Goal: Task Accomplishment & Management: Use online tool/utility

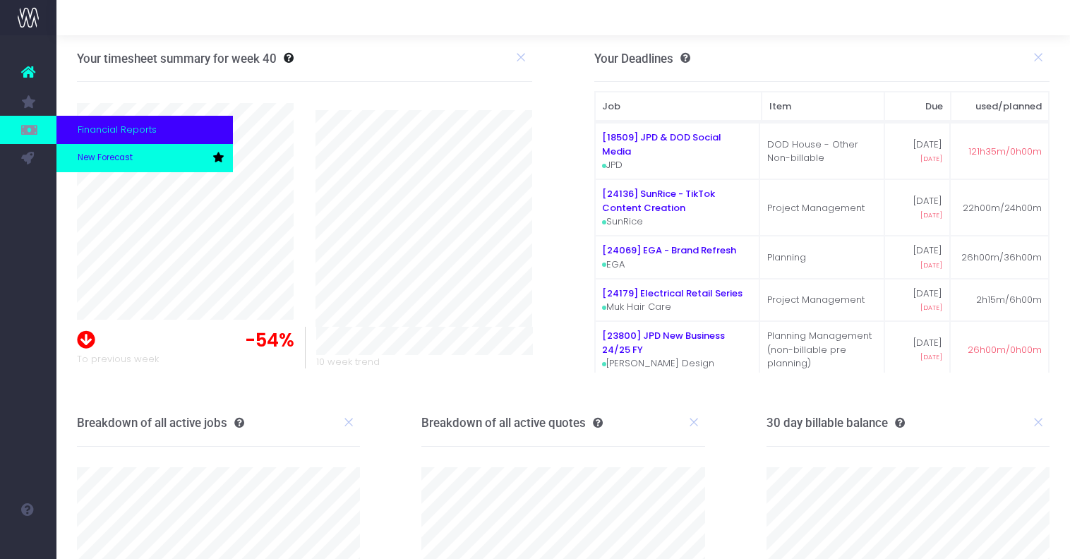
click at [68, 154] on link "New Forecast" at bounding box center [144, 158] width 177 height 28
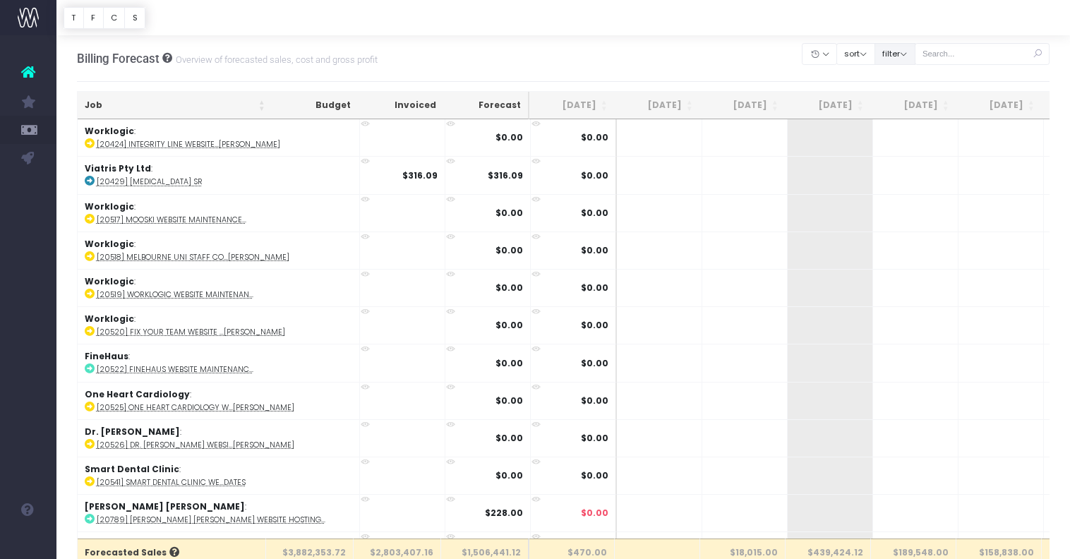
click at [916, 58] on button "filter" at bounding box center [895, 54] width 41 height 22
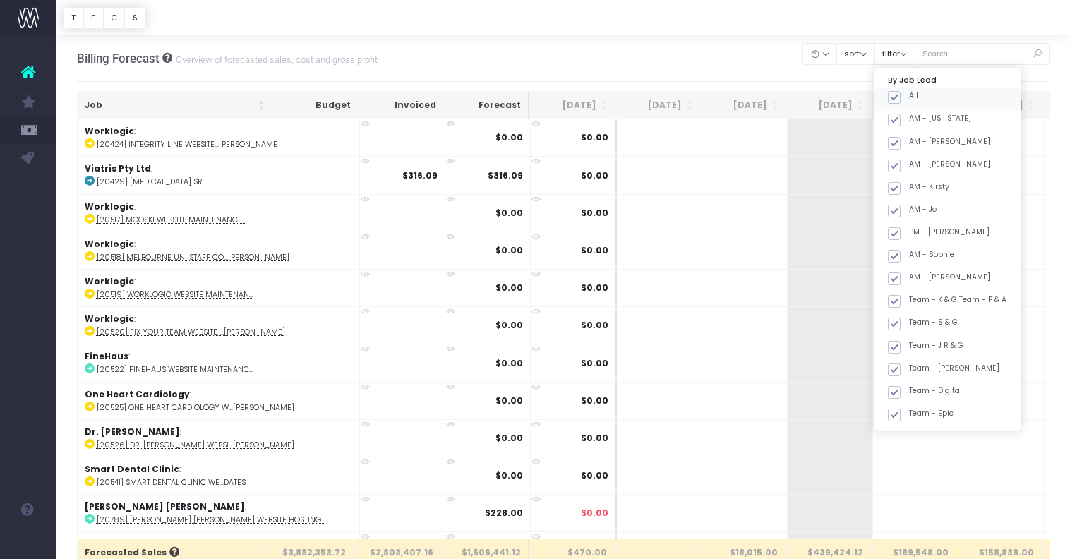
click at [901, 94] on span at bounding box center [894, 97] width 13 height 13
click at [918, 94] on input "All" at bounding box center [913, 94] width 9 height 9
checkbox input "false"
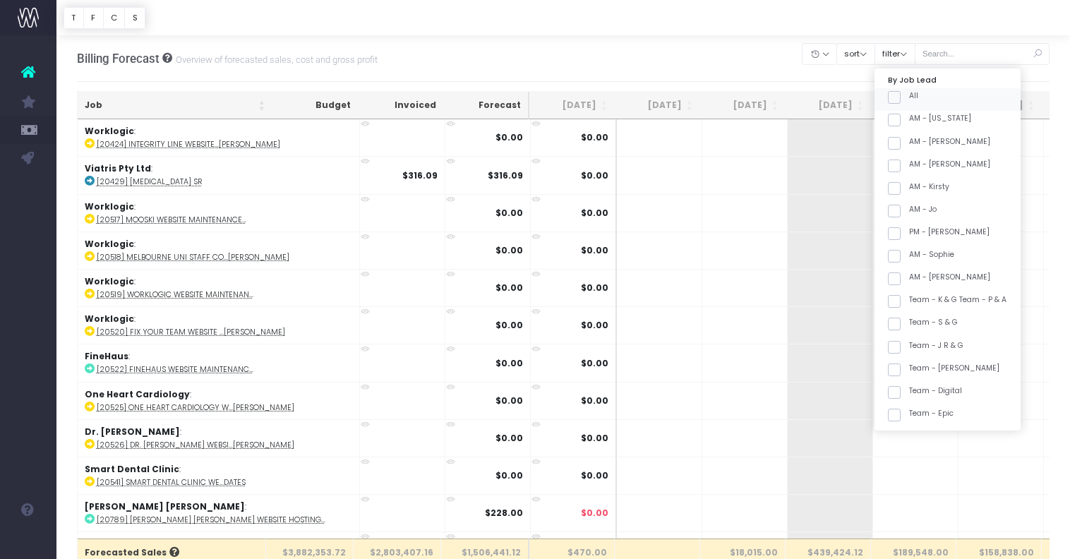
checkbox input "false"
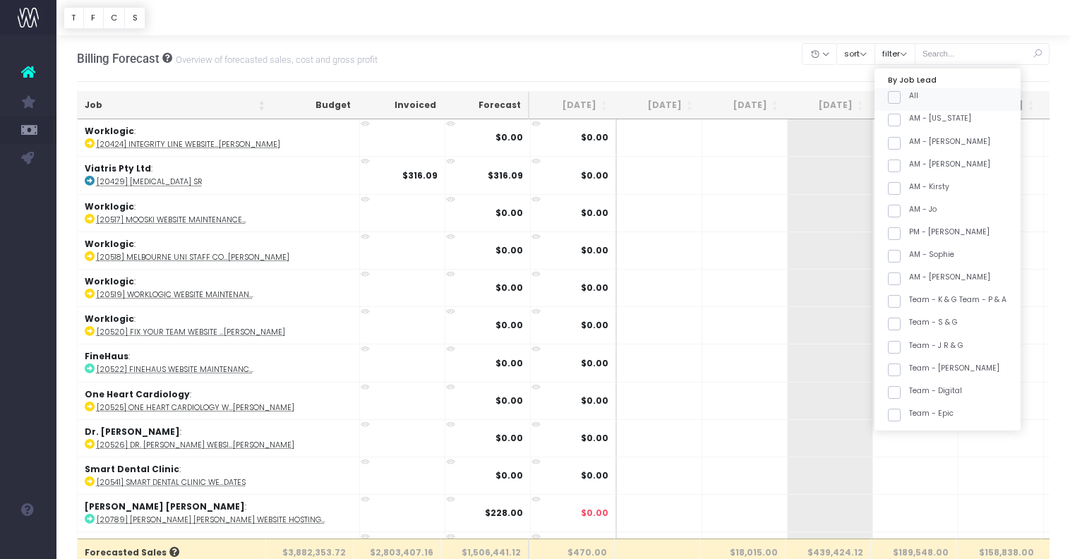
checkbox input "false"
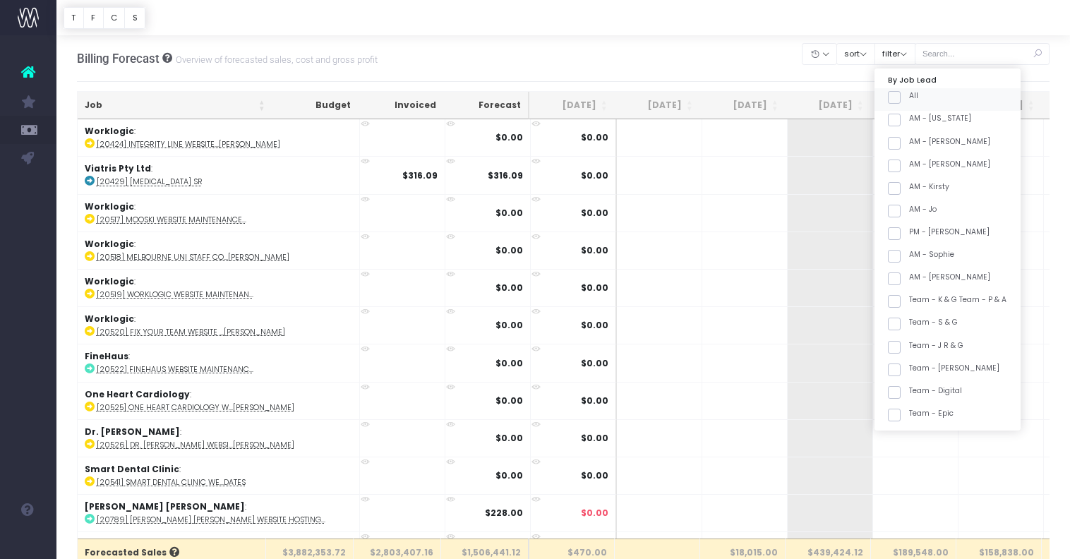
checkbox input "false"
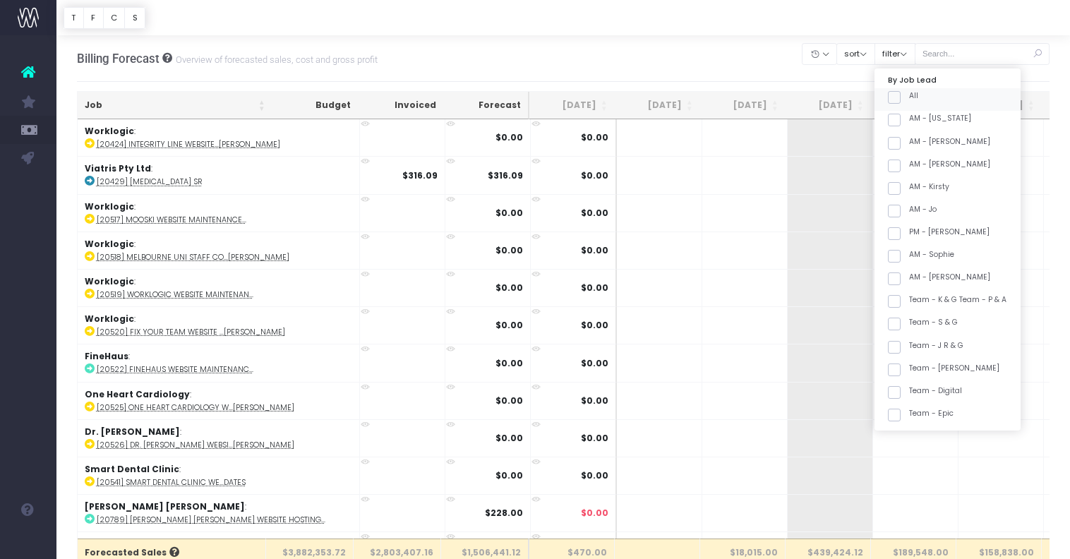
checkbox input "false"
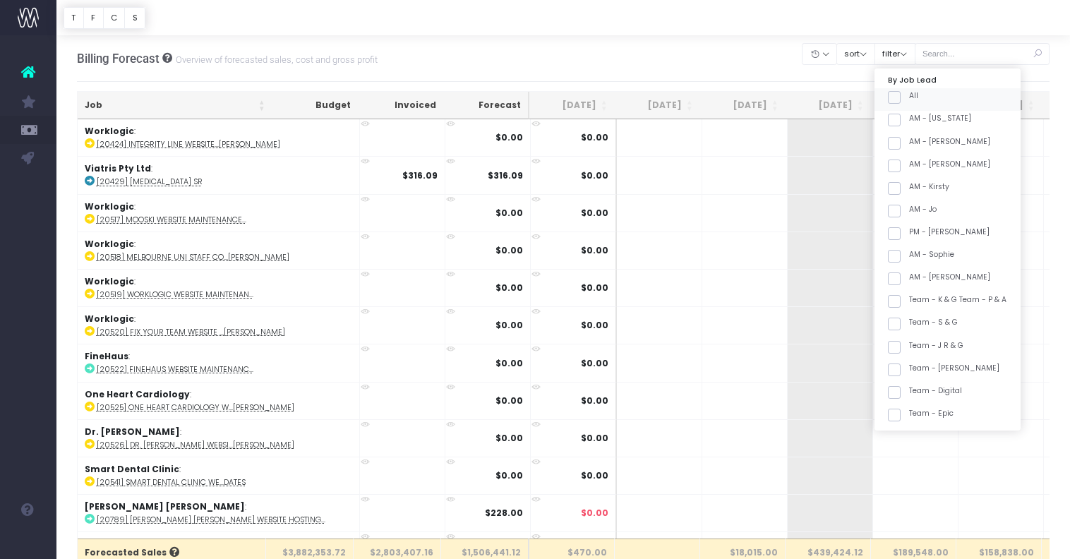
checkbox input "false"
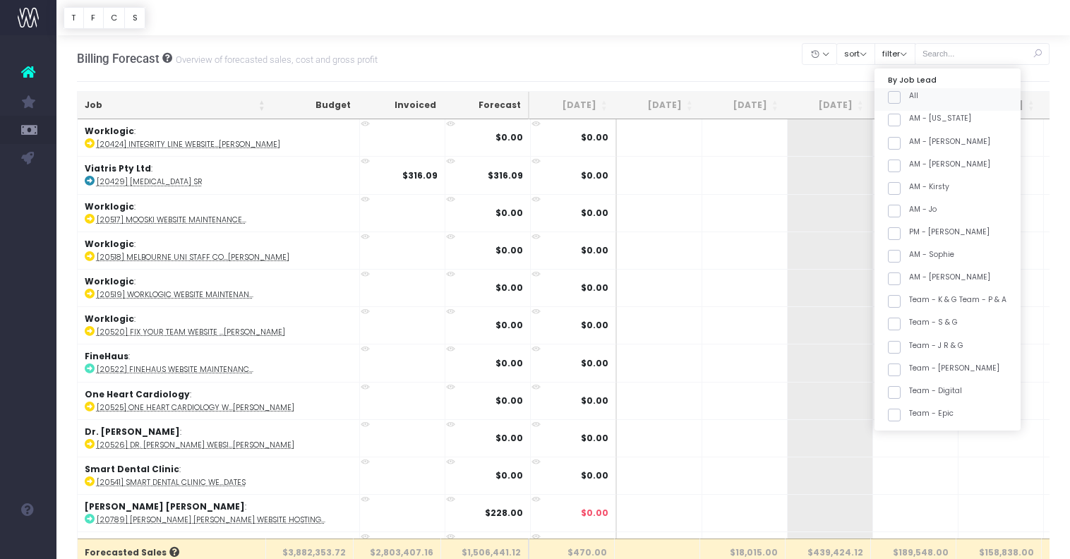
checkbox input "false"
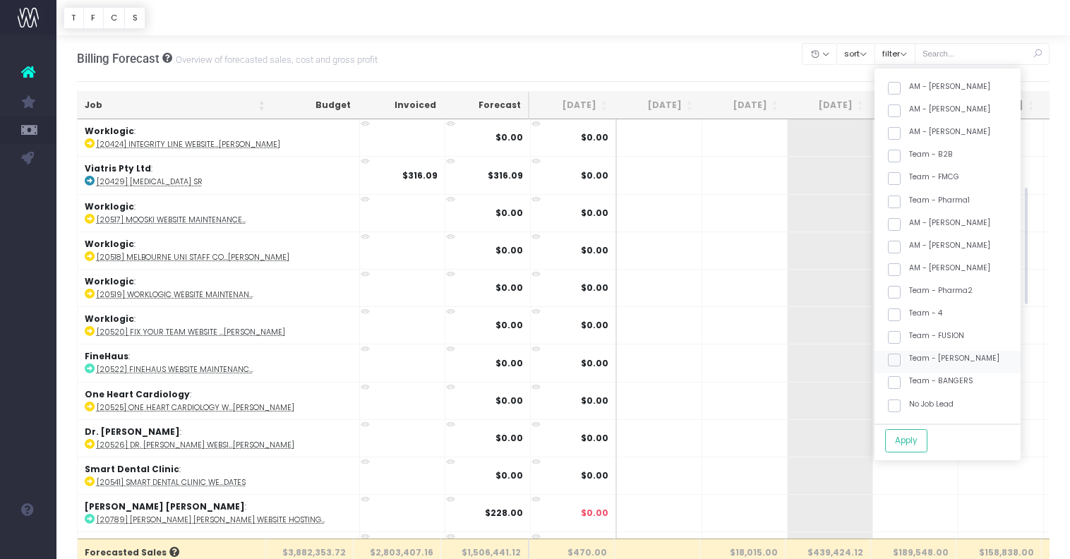
scroll to position [351, 0]
click at [961, 359] on label "Team - [PERSON_NAME]" at bounding box center [944, 357] width 112 height 11
click at [919, 359] on input "Team - [PERSON_NAME]" at bounding box center [913, 356] width 9 height 9
checkbox input "true"
click at [914, 430] on button "Apply" at bounding box center [906, 440] width 42 height 23
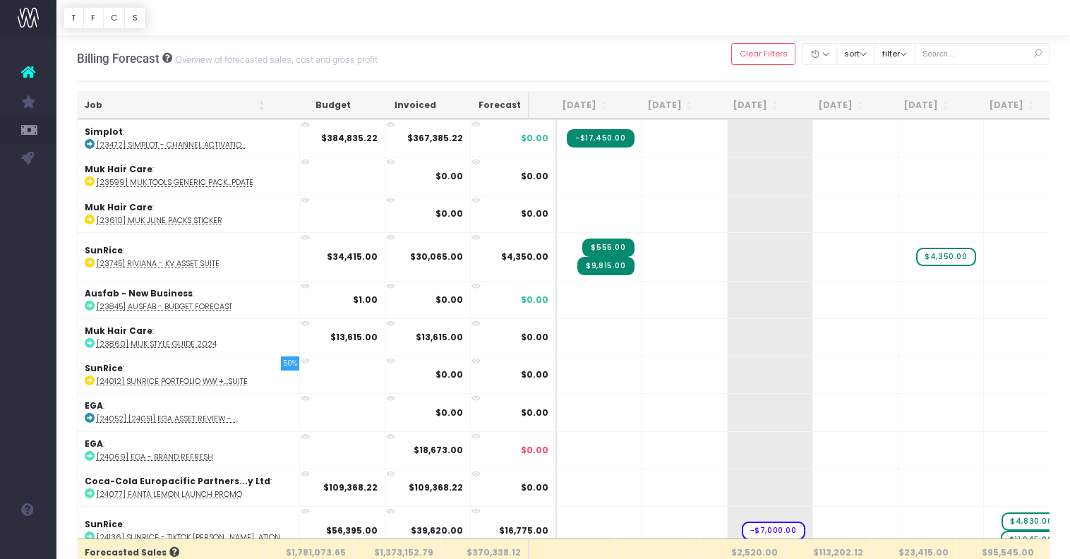
drag, startPoint x: 160, startPoint y: 108, endPoint x: 664, endPoint y: 253, distance: 524.5
click at [160, 108] on th "Job" at bounding box center [175, 106] width 195 height 28
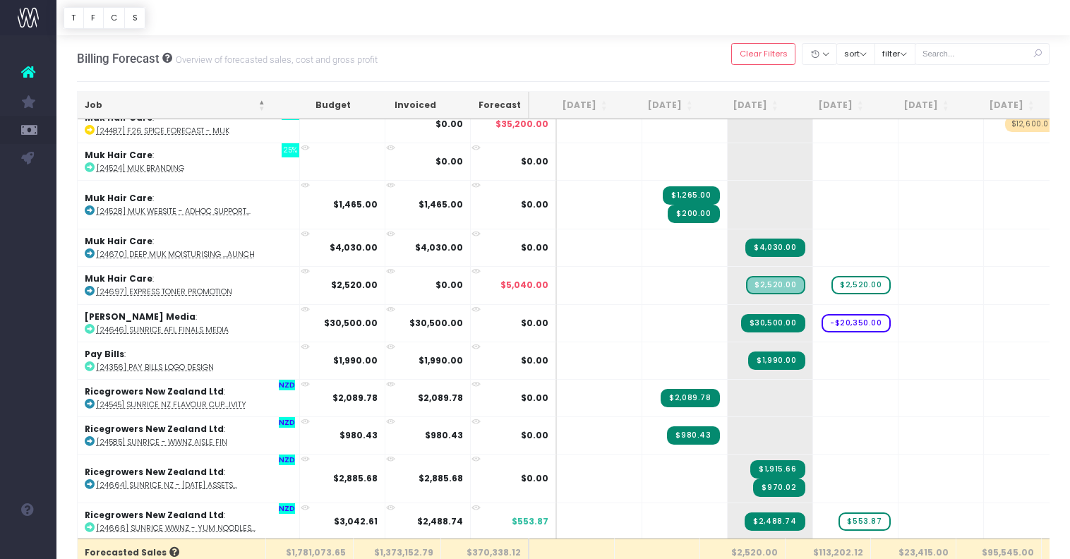
scroll to position [1400, 0]
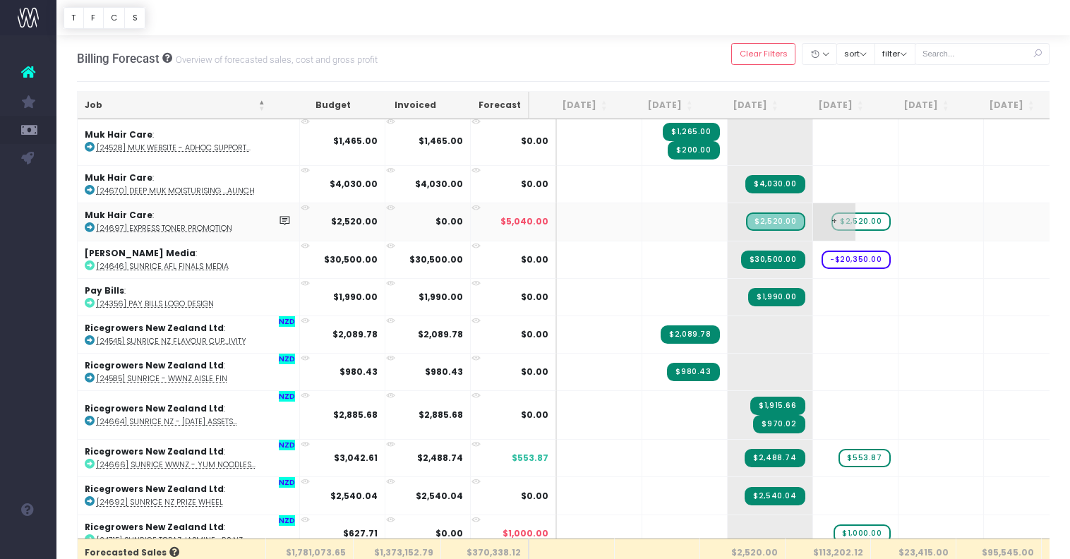
click at [836, 220] on span "$2,520.00" at bounding box center [861, 222] width 59 height 18
